Goal: Task Accomplishment & Management: Manage account settings

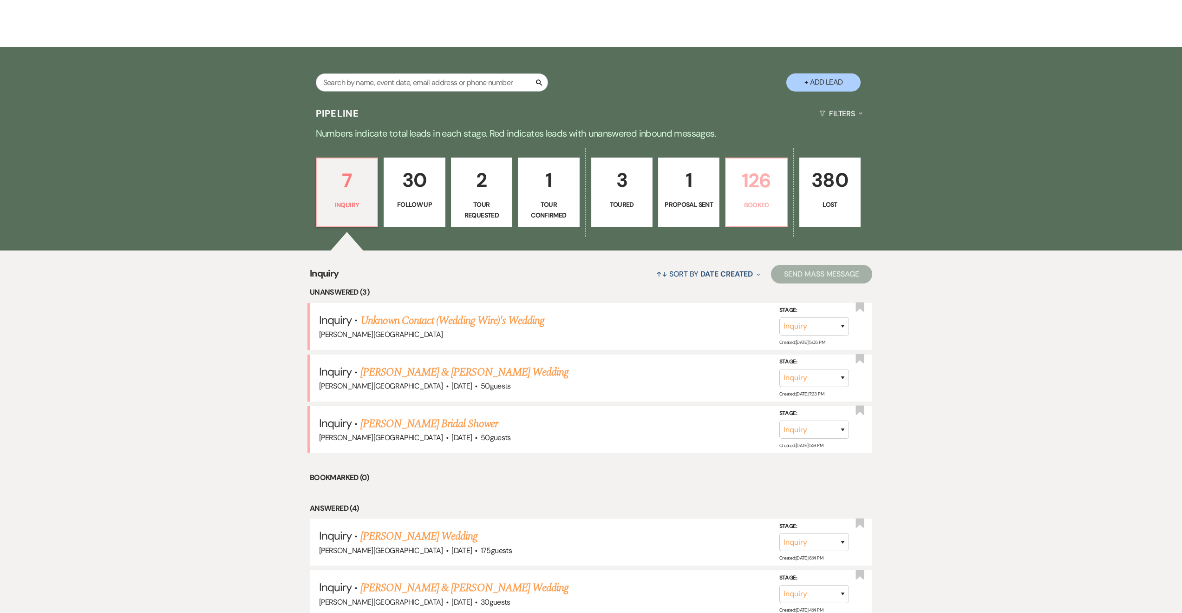
click at [750, 181] on p "126" at bounding box center [756, 180] width 49 height 31
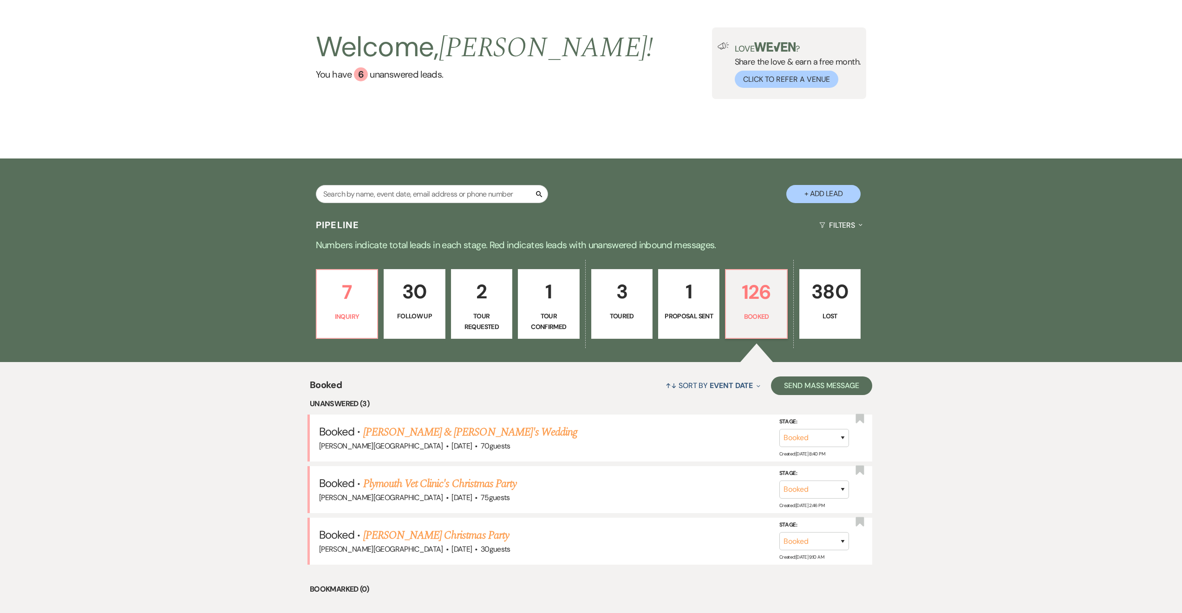
scroll to position [279, 0]
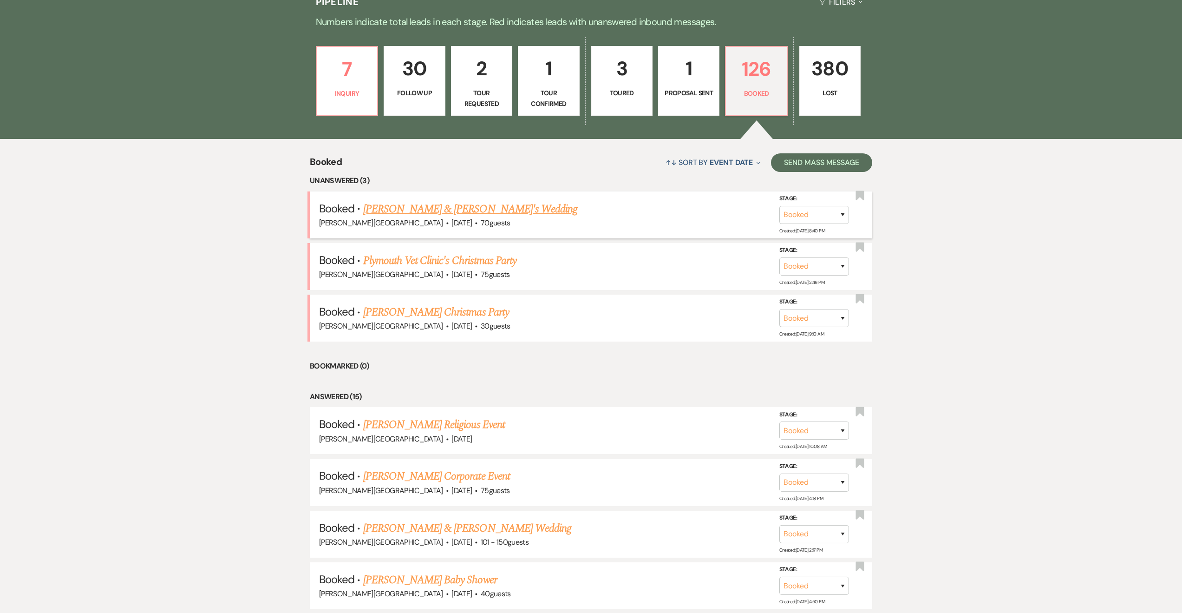
click at [446, 202] on link "[PERSON_NAME] & [PERSON_NAME]'s Wedding" at bounding box center [470, 209] width 215 height 17
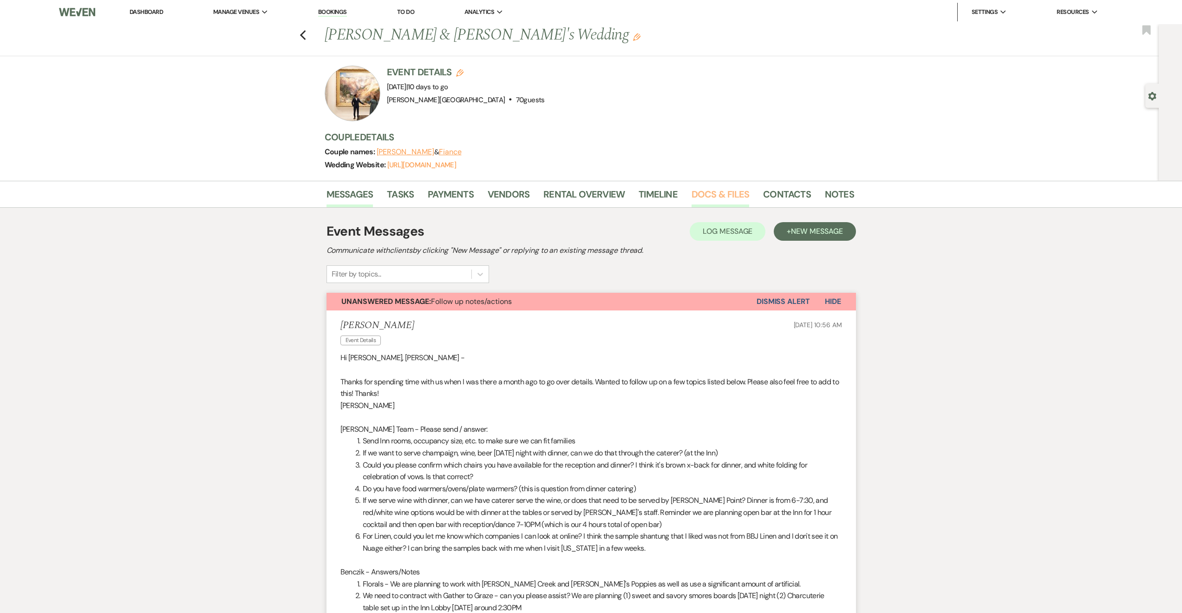
click at [707, 196] on link "Docs & Files" at bounding box center [721, 197] width 58 height 20
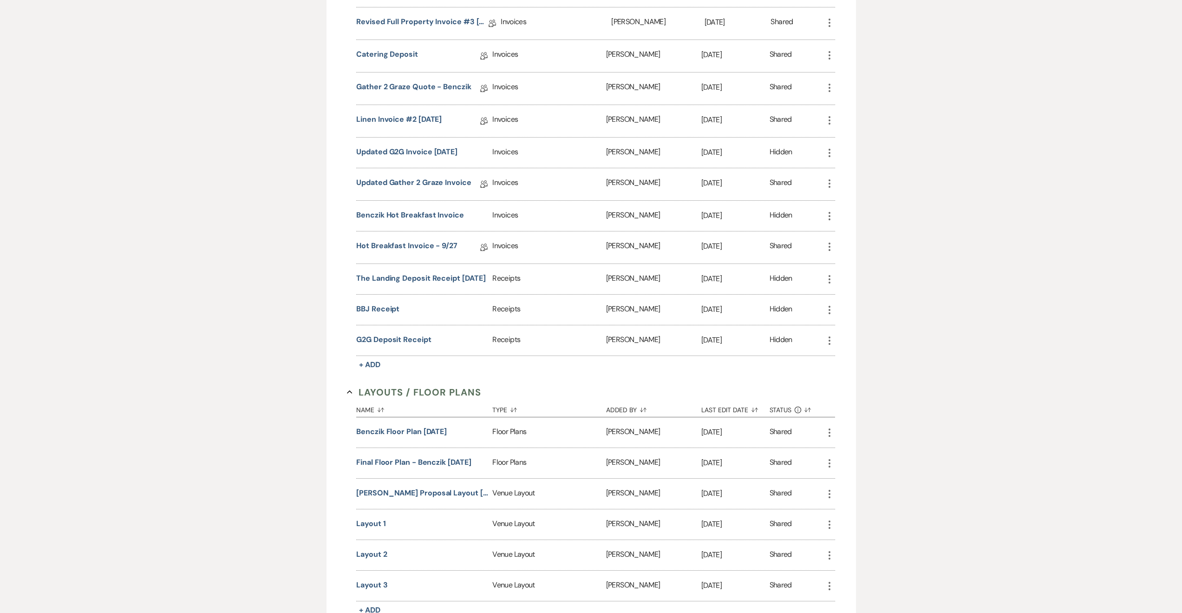
scroll to position [502, 0]
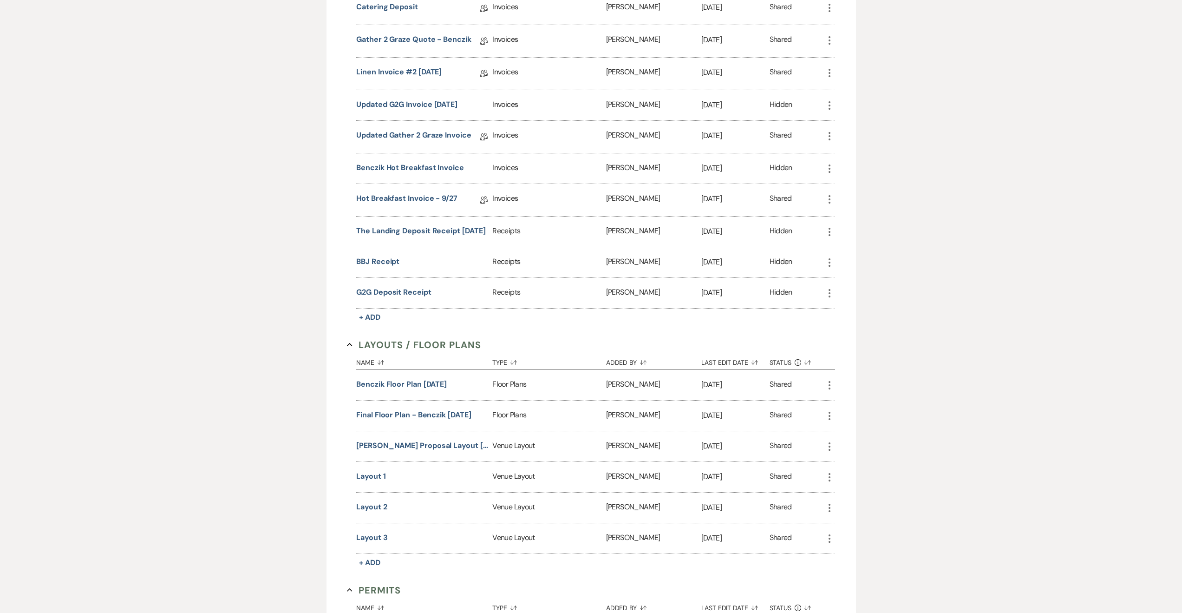
click at [453, 412] on button "Final Floor Plan - Benczik [DATE]" at bounding box center [413, 414] width 115 height 11
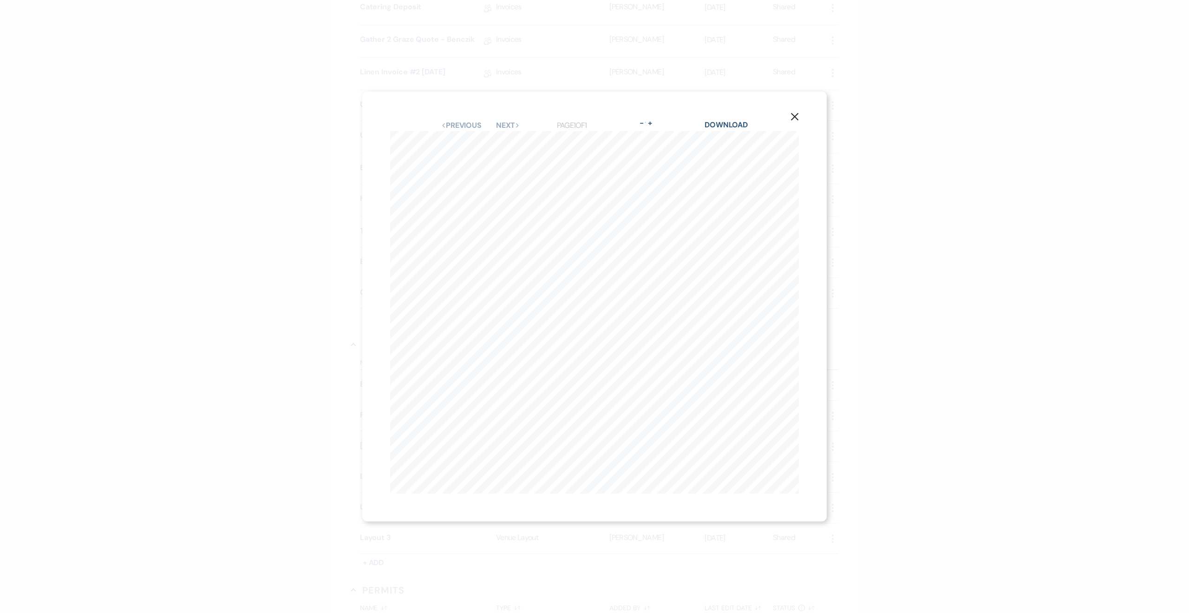
click at [797, 113] on icon "X" at bounding box center [795, 116] width 8 height 8
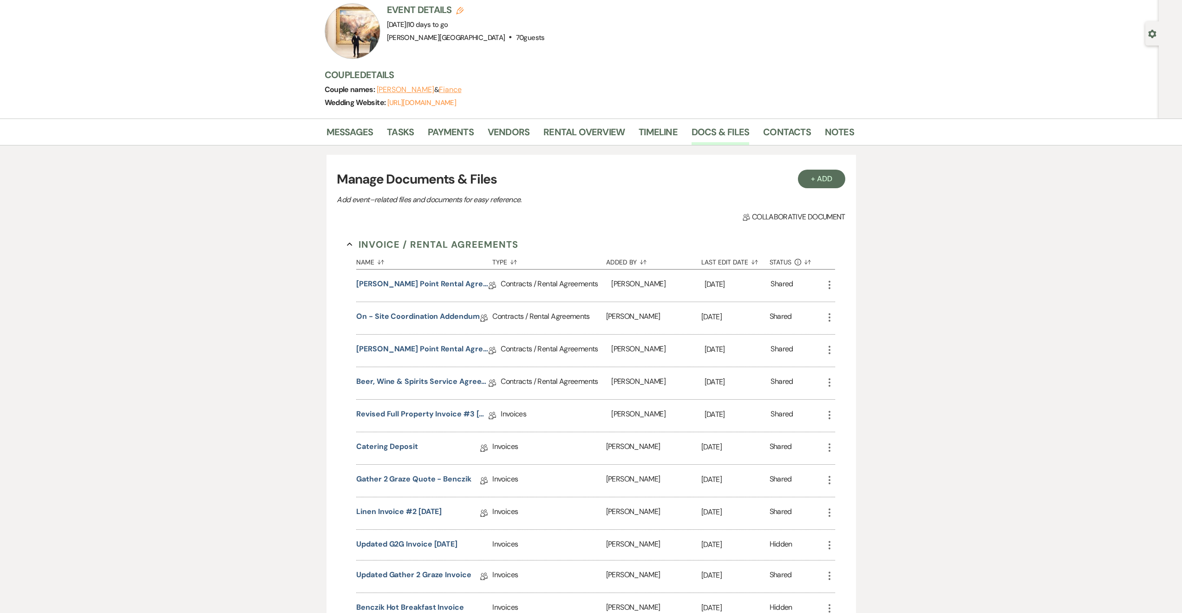
scroll to position [0, 0]
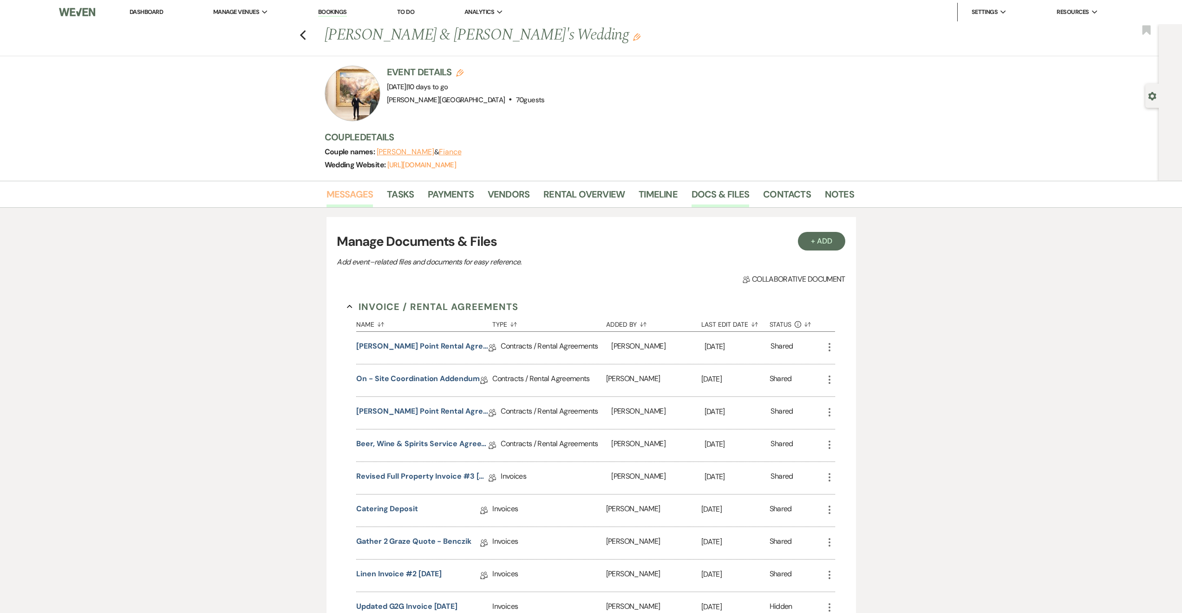
click at [354, 193] on link "Messages" at bounding box center [350, 197] width 47 height 20
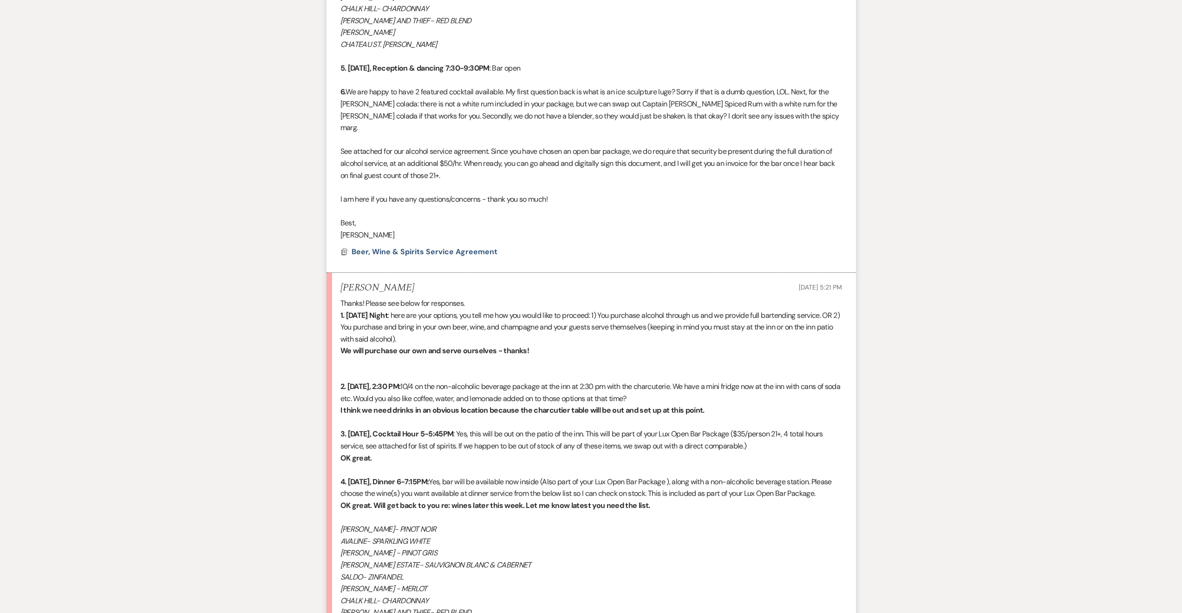
scroll to position [2824, 0]
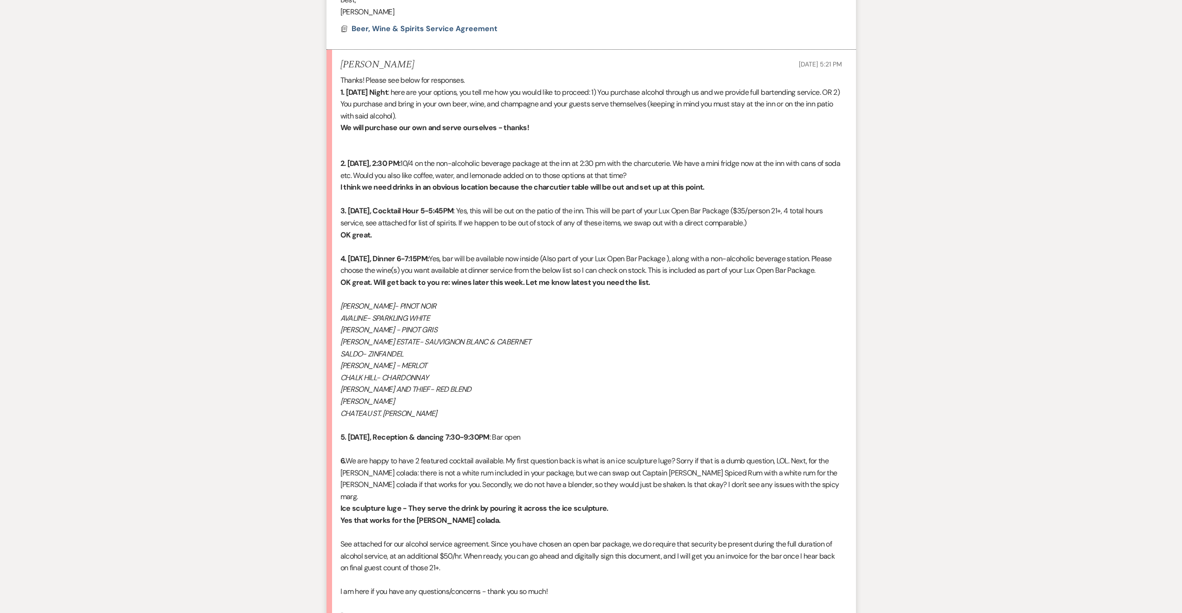
drag, startPoint x: 457, startPoint y: 425, endPoint x: 321, endPoint y: 312, distance: 176.8
click at [377, 323] on em "AVALINE- SPARKLING WHITE" at bounding box center [385, 318] width 90 height 10
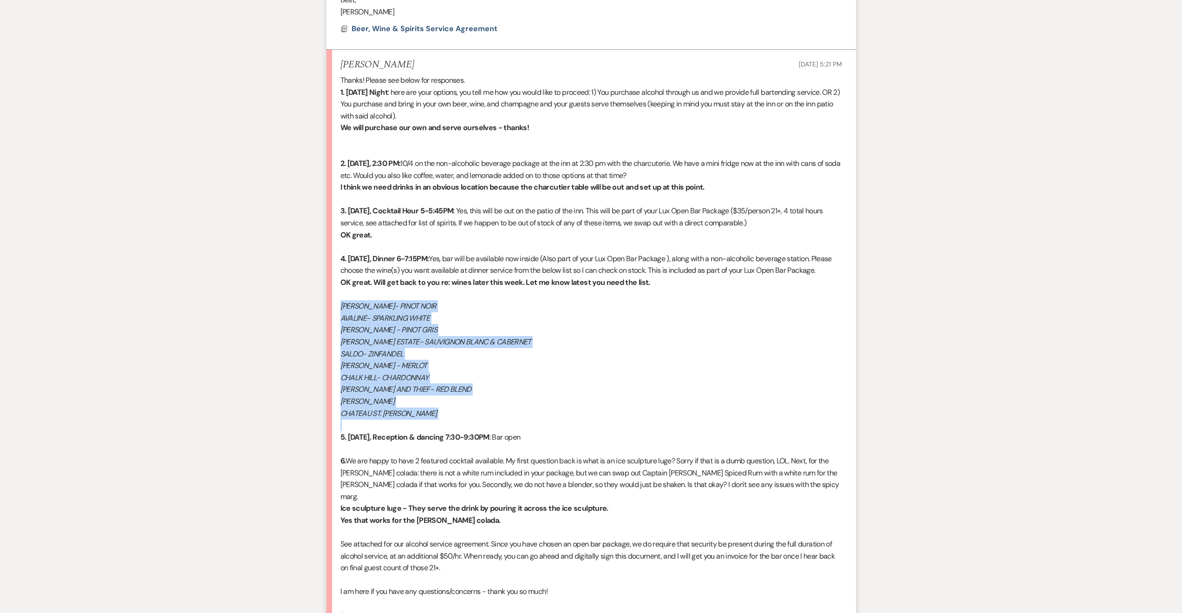
drag, startPoint x: 341, startPoint y: 320, endPoint x: 476, endPoint y: 434, distance: 176.6
click at [476, 434] on div "Thanks! Please see below for responses. 1. [DATE] Night : here are your options…" at bounding box center [591, 359] width 502 height 571
click at [464, 419] on p "CHATEAU ST. [PERSON_NAME]" at bounding box center [591, 413] width 502 height 12
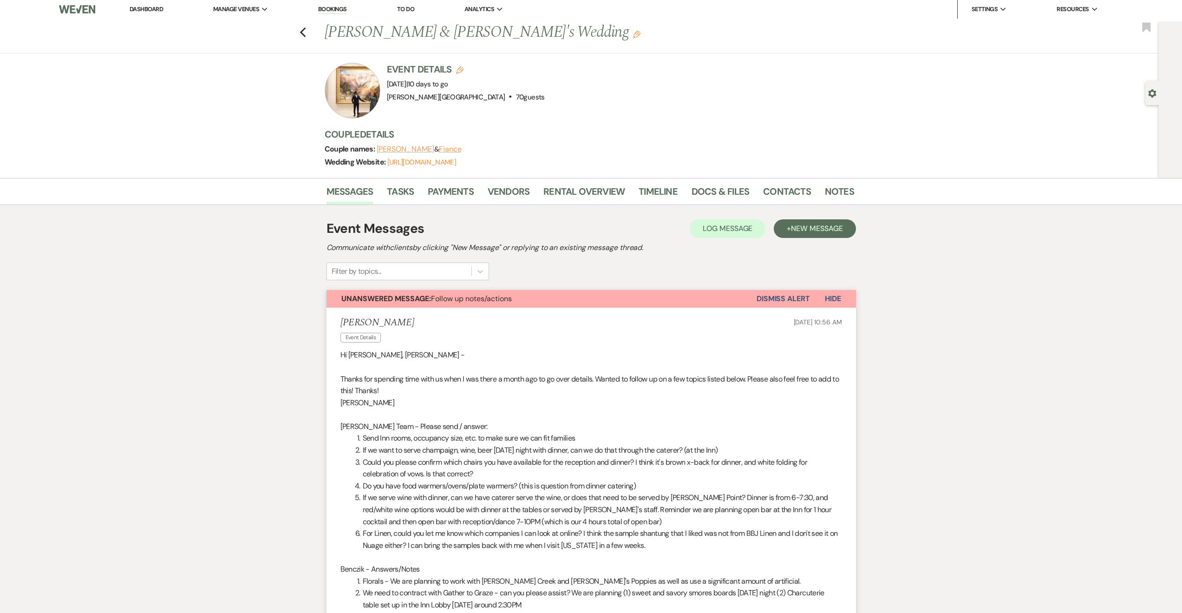
scroll to position [0, 0]
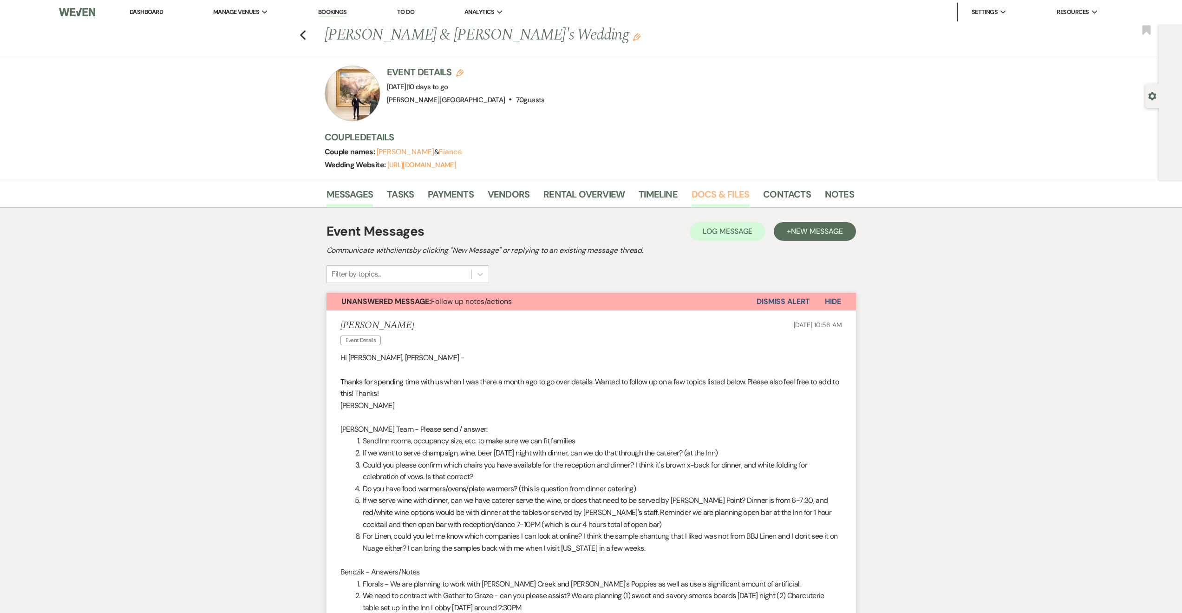
click at [704, 198] on link "Docs & Files" at bounding box center [721, 197] width 58 height 20
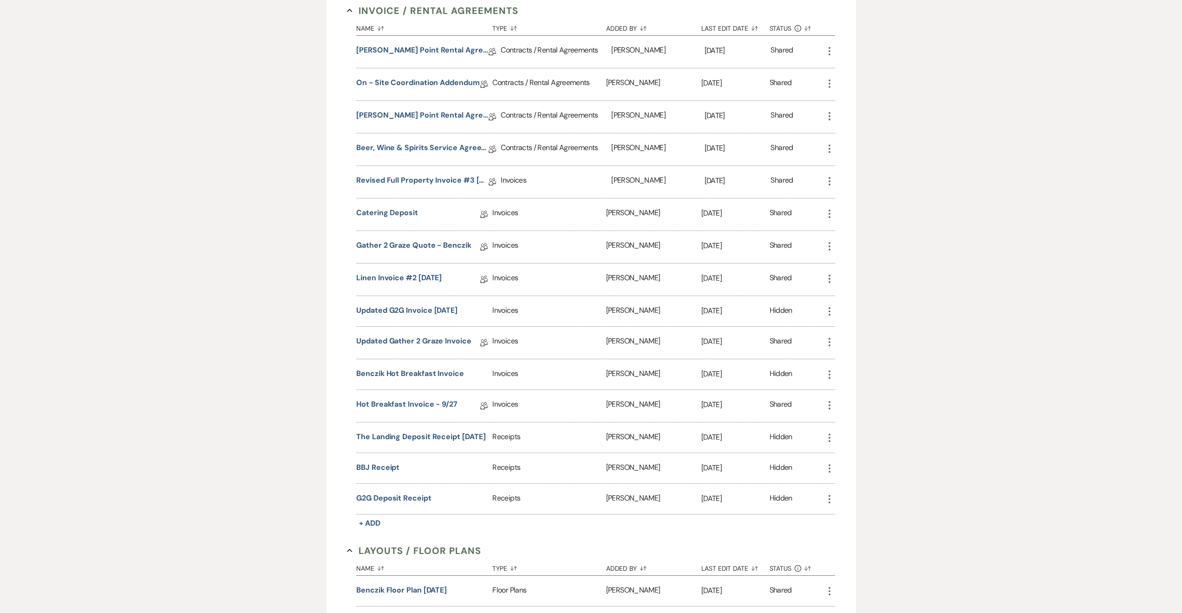
scroll to position [502, 0]
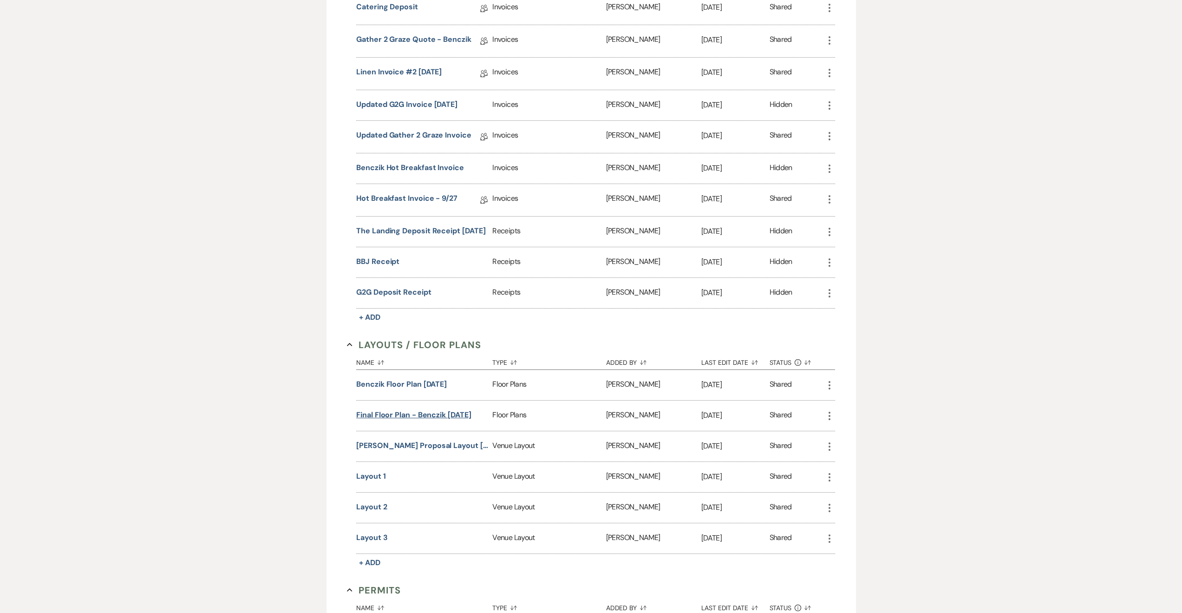
click at [427, 414] on button "Final Floor Plan - Benczik [DATE]" at bounding box center [413, 414] width 115 height 11
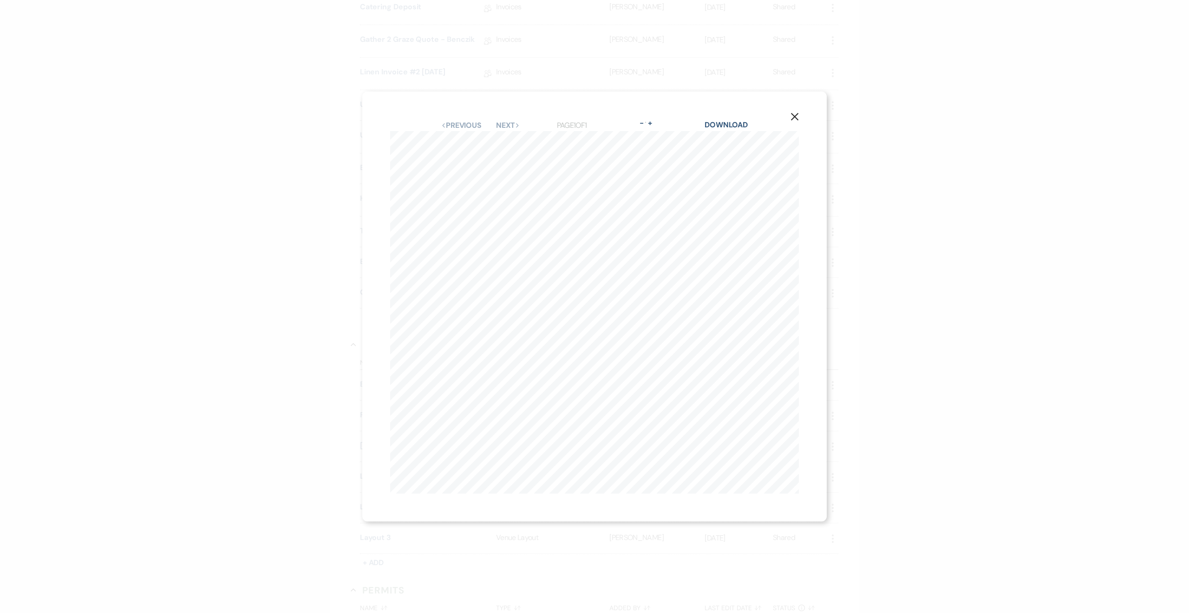
click at [795, 114] on use "button" at bounding box center [794, 116] width 7 height 7
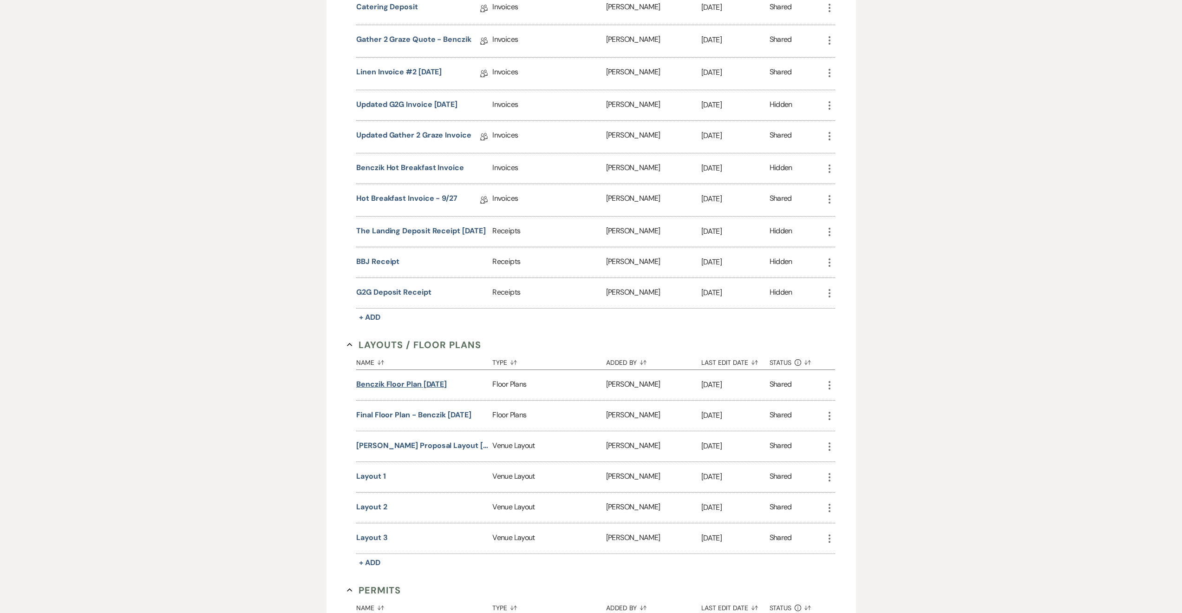
click at [409, 381] on button "Benczik Floor Plan [DATE]" at bounding box center [401, 384] width 91 height 11
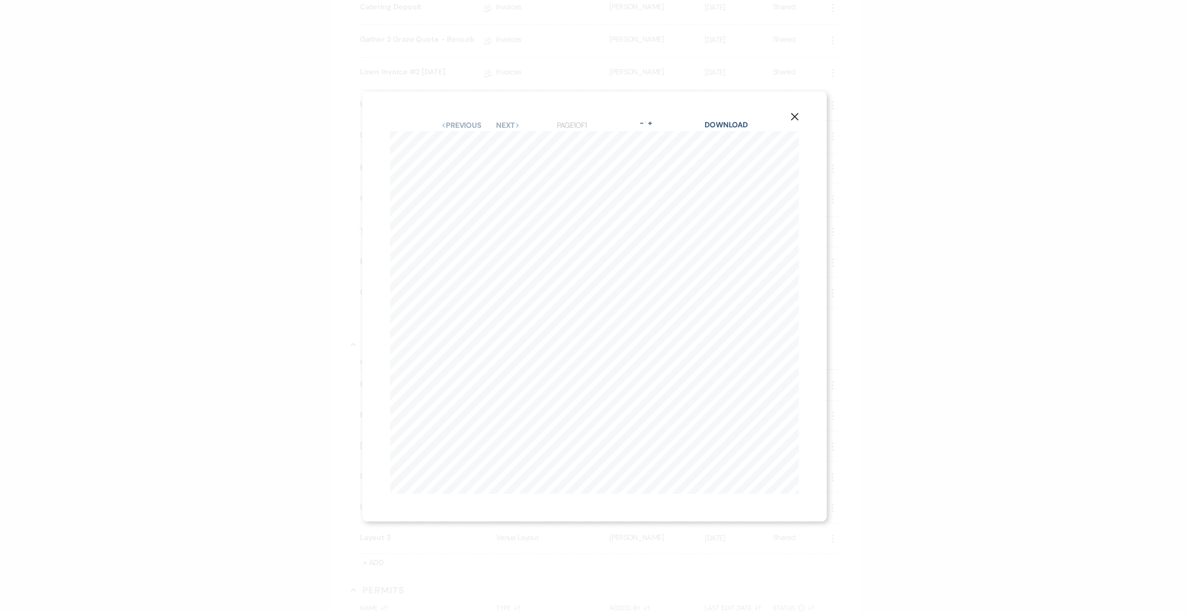
click at [799, 112] on button "X" at bounding box center [795, 116] width 14 height 16
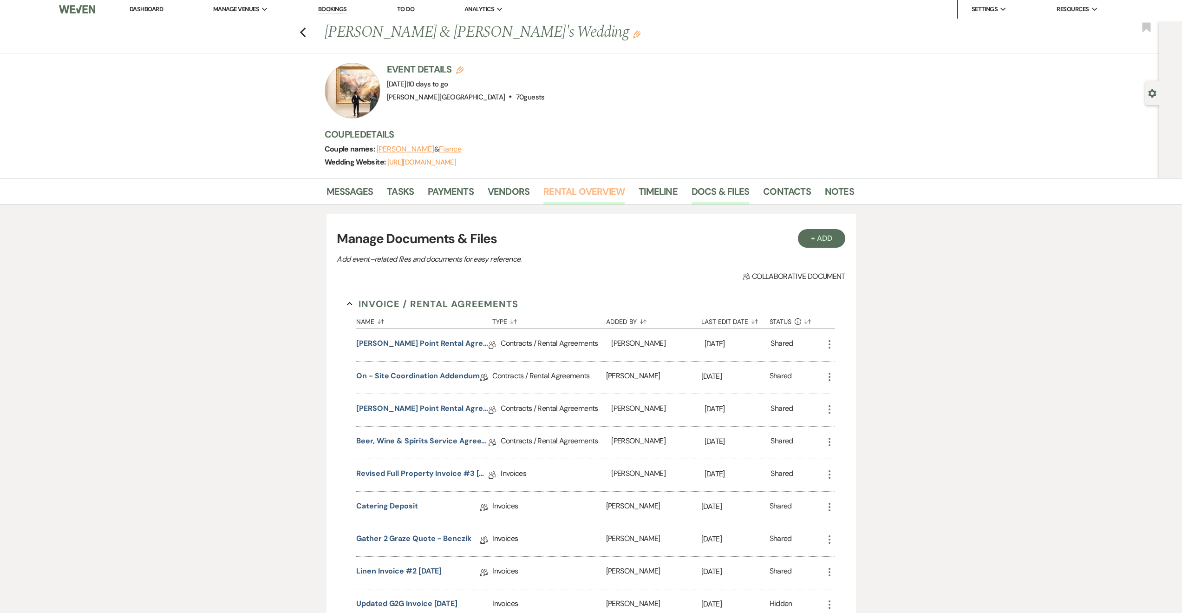
scroll to position [0, 0]
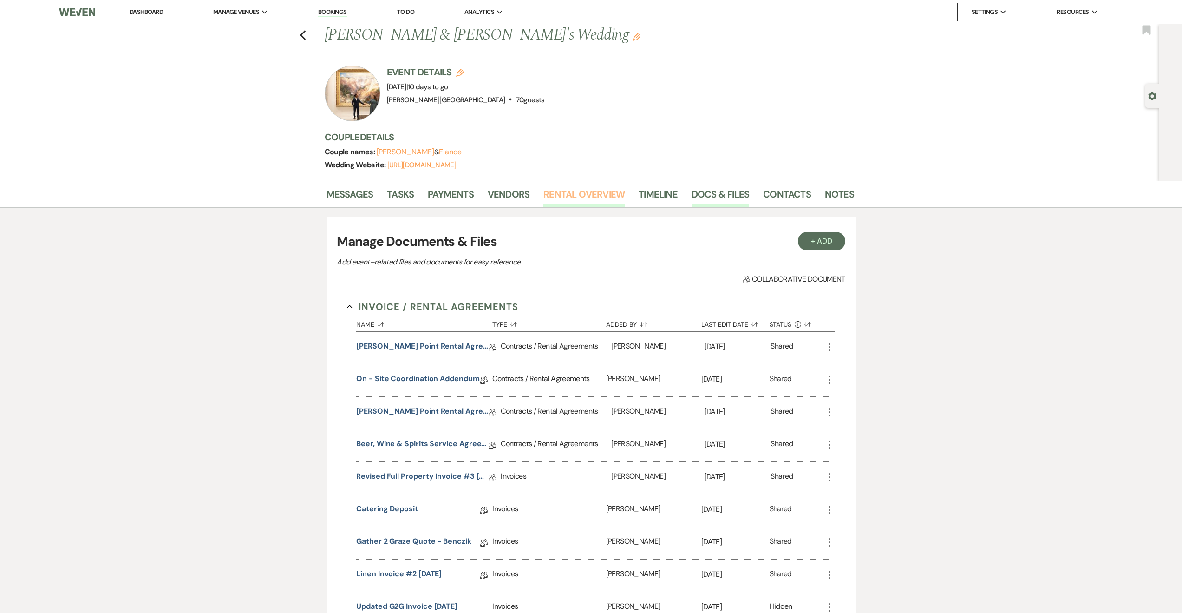
click at [566, 196] on link "Rental Overview" at bounding box center [583, 197] width 81 height 20
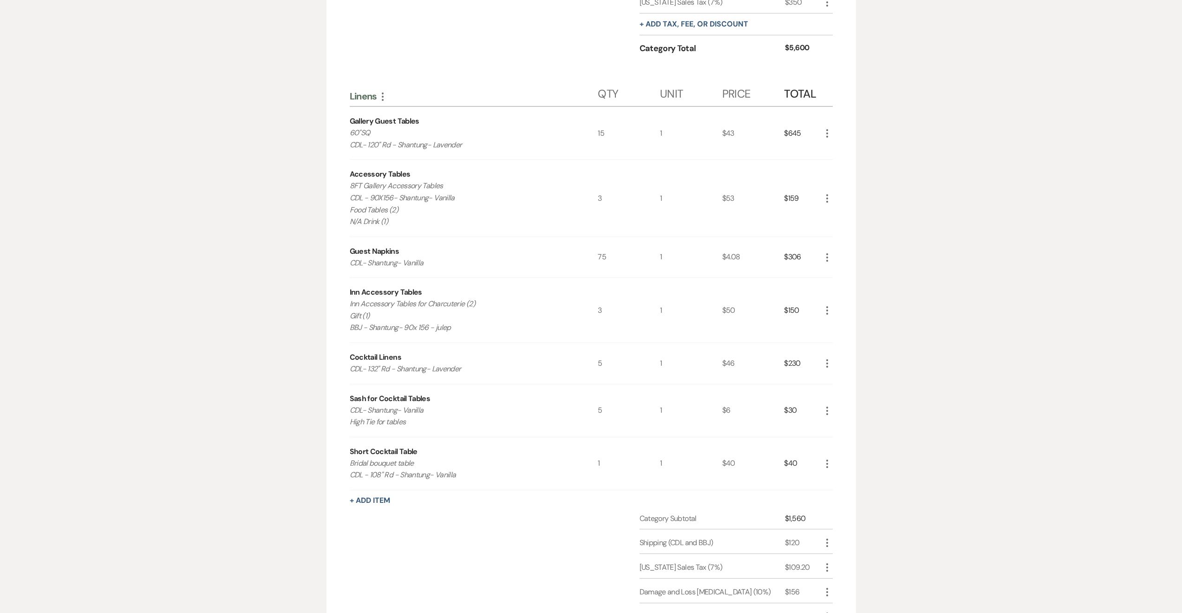
scroll to position [1338, 0]
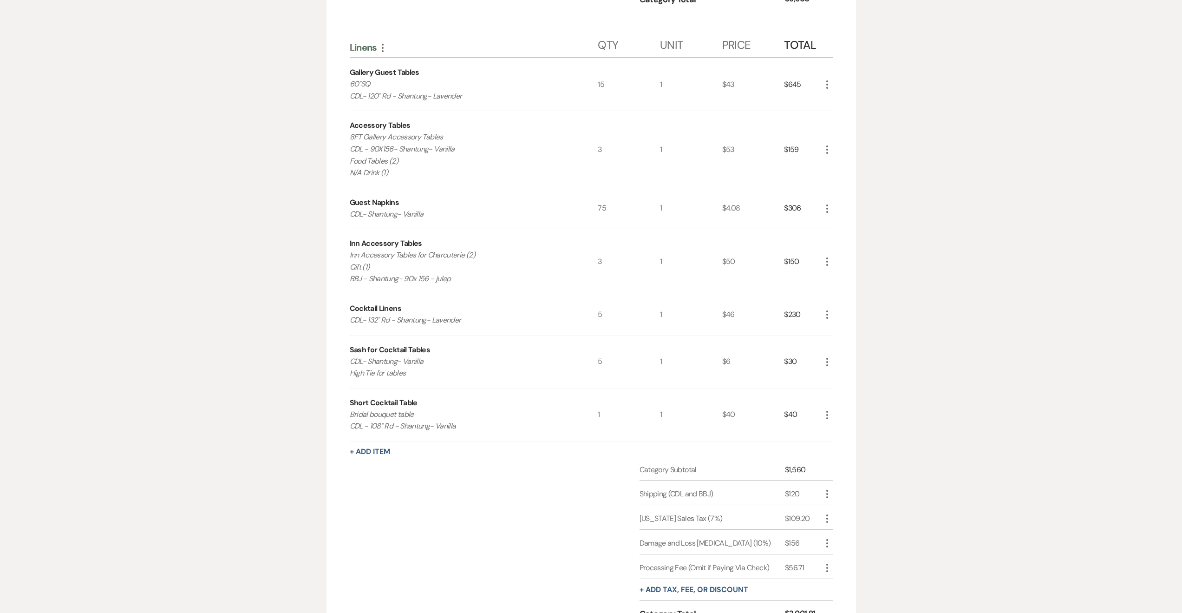
drag, startPoint x: 351, startPoint y: 437, endPoint x: 493, endPoint y: 439, distance: 142.2
click at [493, 432] on p "Bridal bouquet table CDL - 108" Rd - Shantung- Vanilla" at bounding box center [461, 420] width 223 height 24
copy p "CDL - 108" Rd - Shantung- Vanilla"
